Goal: Navigation & Orientation: Find specific page/section

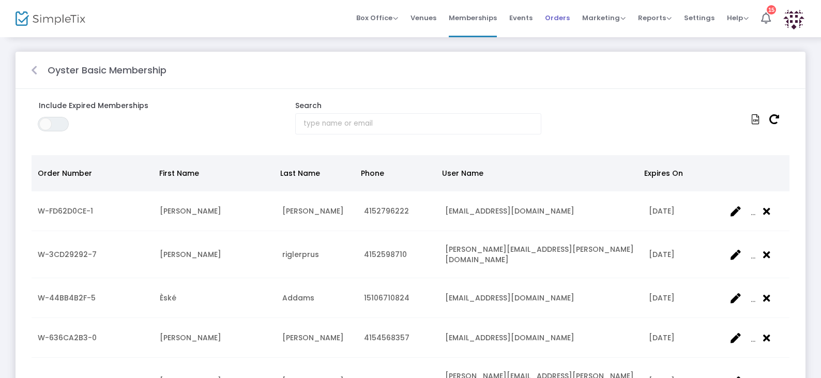
click at [556, 17] on span "Orders" at bounding box center [557, 18] width 25 height 26
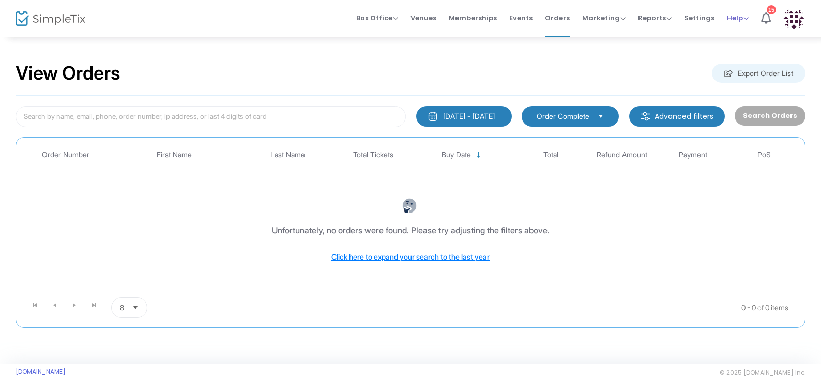
click at [737, 20] on span "Help" at bounding box center [738, 18] width 22 height 10
click at [704, 21] on span "Settings" at bounding box center [699, 18] width 31 height 26
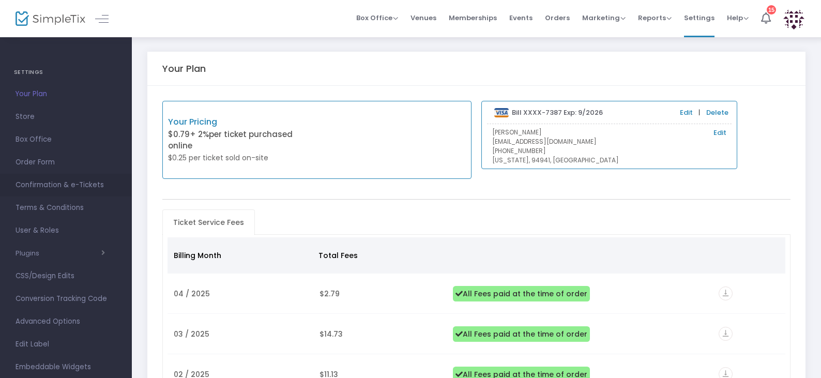
click at [44, 183] on span "Confirmation & e-Tickets" at bounding box center [66, 184] width 101 height 13
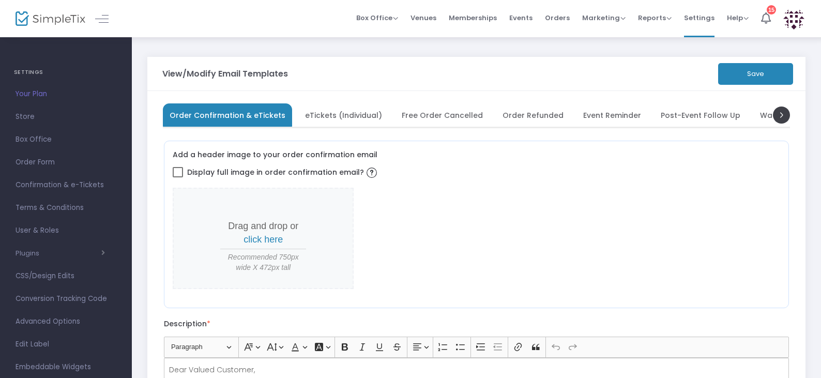
click at [530, 113] on span "Order Refunded" at bounding box center [533, 115] width 61 height 6
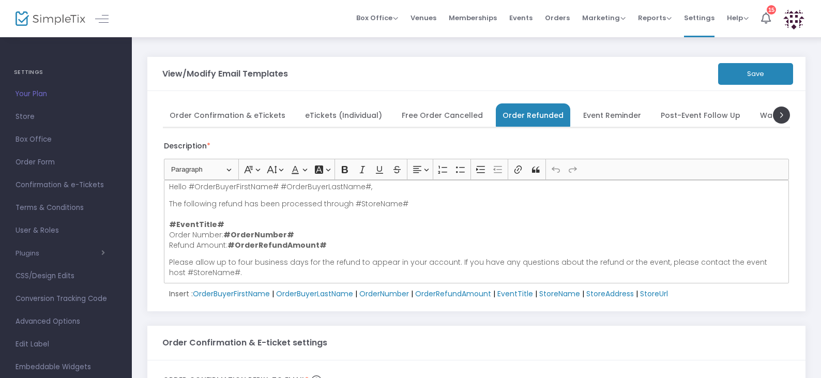
scroll to position [7, 0]
click at [483, 18] on span "Memberships" at bounding box center [473, 18] width 48 height 26
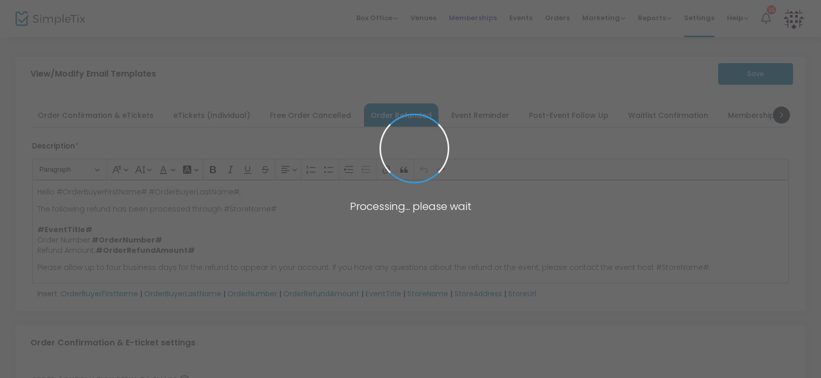
scroll to position [0, 0]
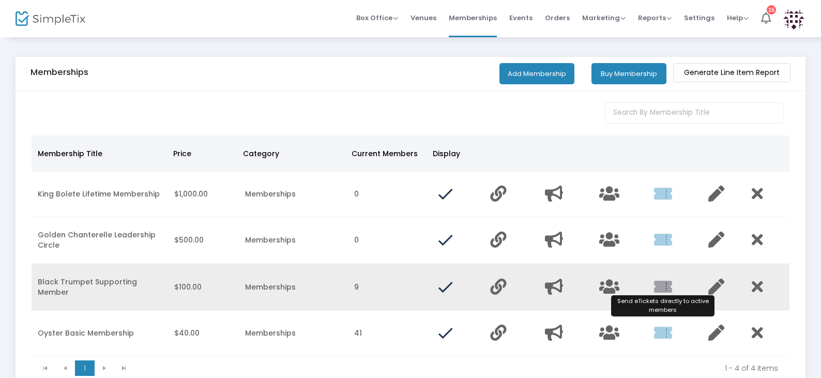
click at [668, 283] on icon "Data table" at bounding box center [663, 287] width 18 height 16
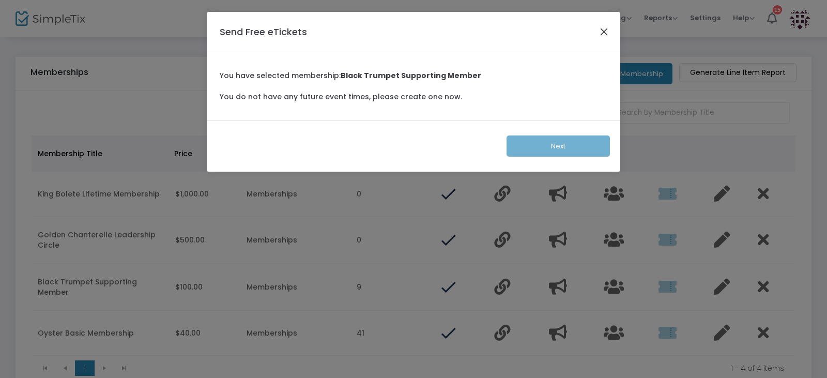
click at [603, 31] on button "Close" at bounding box center [604, 31] width 13 height 13
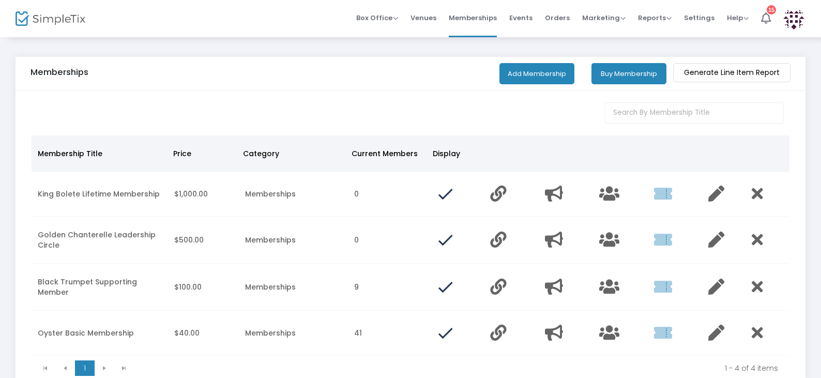
click at [621, 71] on button "Buy Membership" at bounding box center [629, 73] width 75 height 21
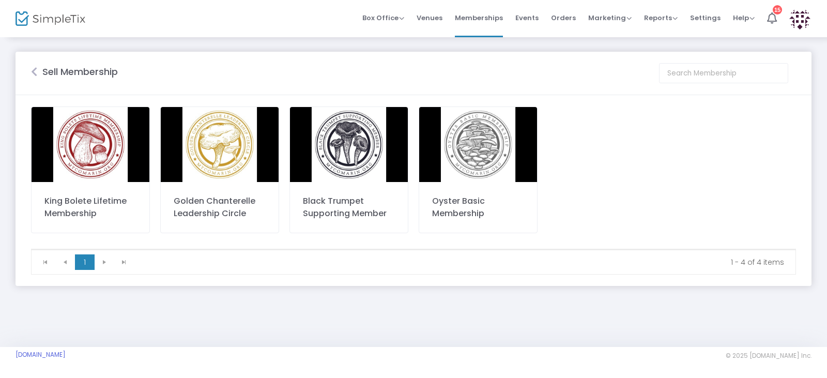
click at [478, 164] on img at bounding box center [478, 144] width 118 height 75
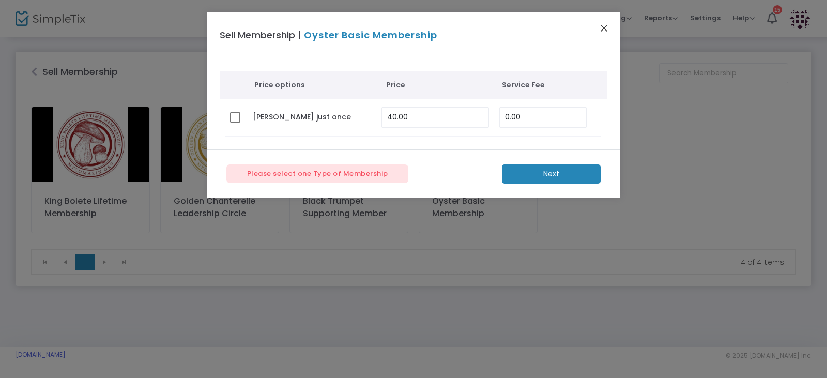
click at [605, 26] on button "Close" at bounding box center [604, 27] width 13 height 13
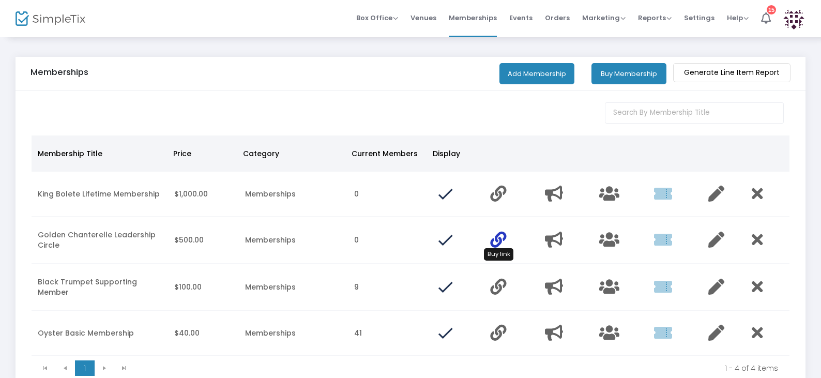
click at [498, 239] on icon "Data table" at bounding box center [498, 240] width 16 height 16
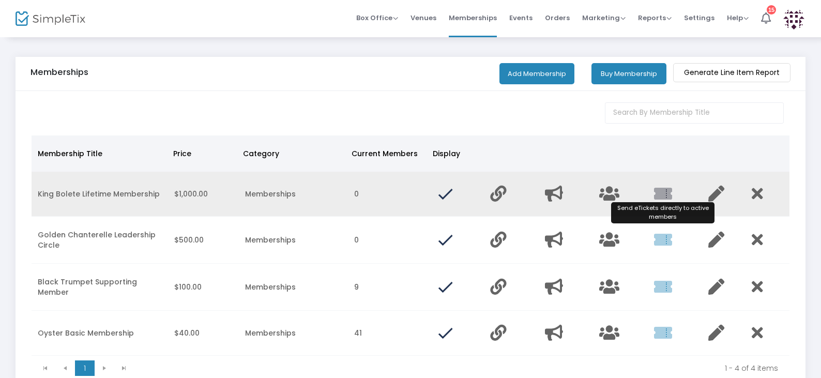
click at [664, 191] on icon "Data table" at bounding box center [663, 194] width 18 height 16
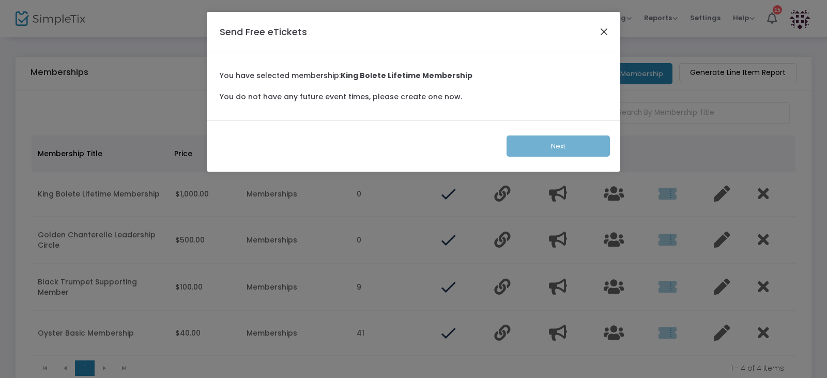
click at [605, 31] on button "Close" at bounding box center [604, 31] width 13 height 13
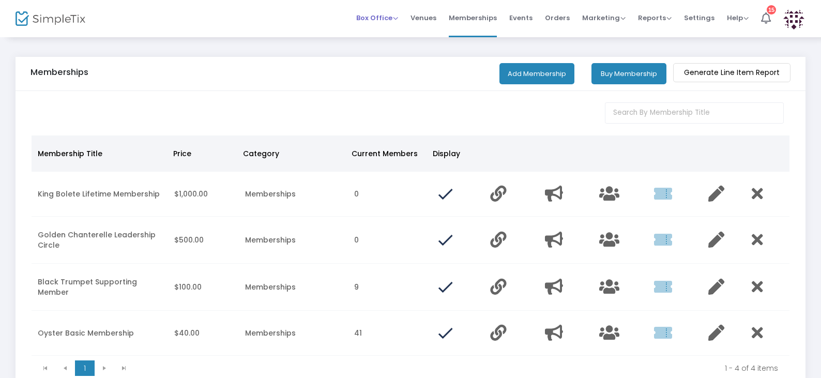
click at [377, 19] on span "Box Office" at bounding box center [377, 18] width 42 height 10
click at [395, 37] on li "Sell Tickets" at bounding box center [393, 35] width 74 height 20
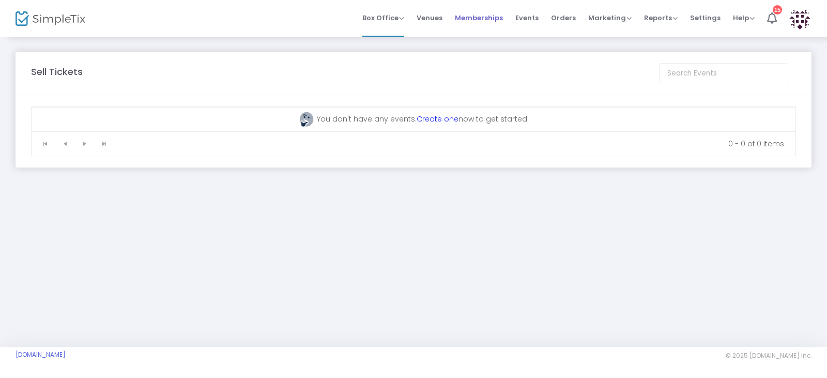
click at [486, 16] on span "Memberships" at bounding box center [479, 18] width 48 height 26
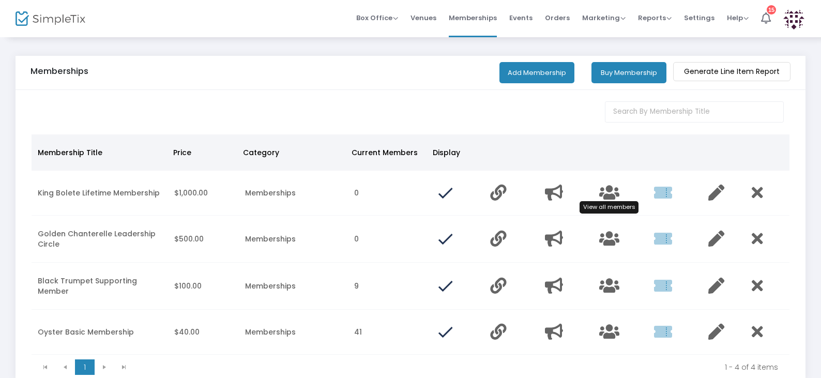
scroll to position [52, 0]
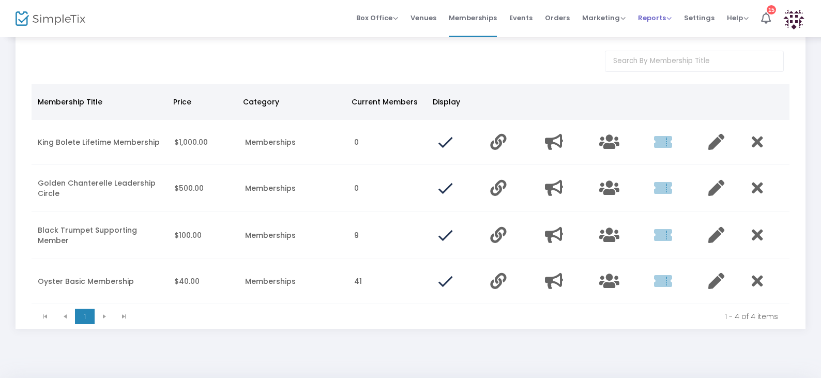
click at [663, 21] on span "Reports" at bounding box center [655, 18] width 34 height 10
click at [612, 18] on span "Marketing" at bounding box center [603, 18] width 43 height 10
